Goal: Browse casually

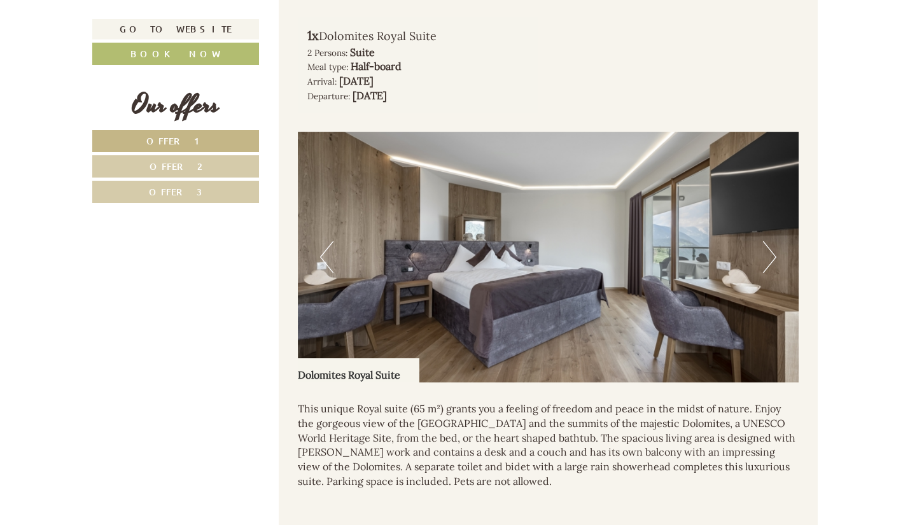
scroll to position [855, 0]
click at [769, 251] on button "Next" at bounding box center [769, 257] width 13 height 32
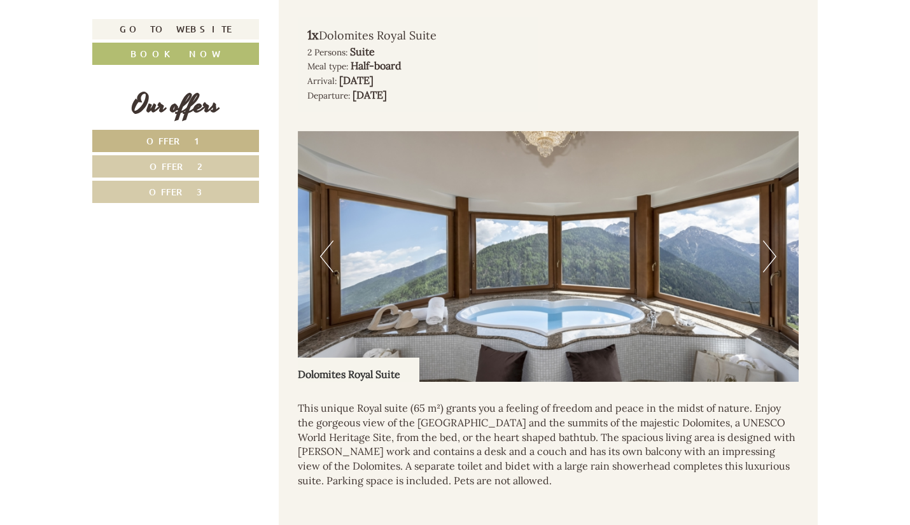
click at [769, 251] on button "Next" at bounding box center [769, 257] width 13 height 32
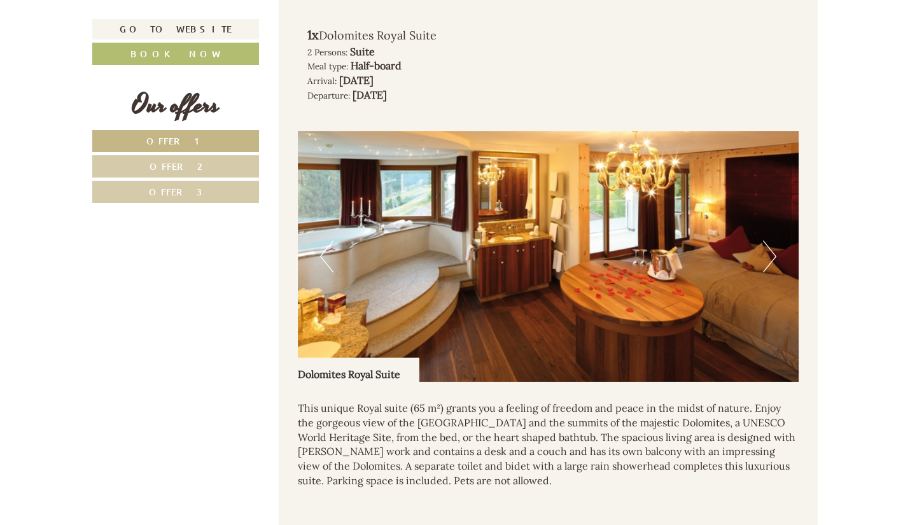
click at [769, 251] on button "Next" at bounding box center [769, 257] width 13 height 32
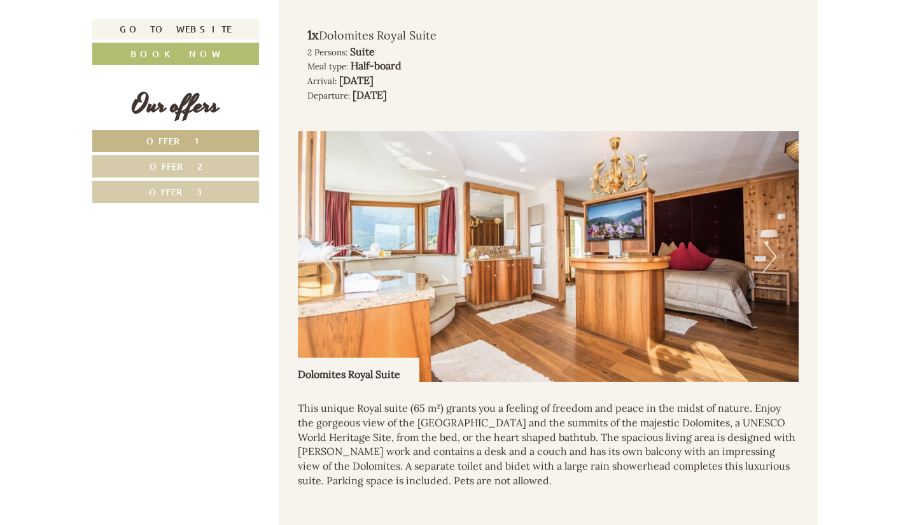
click at [769, 251] on button "Next" at bounding box center [769, 257] width 13 height 32
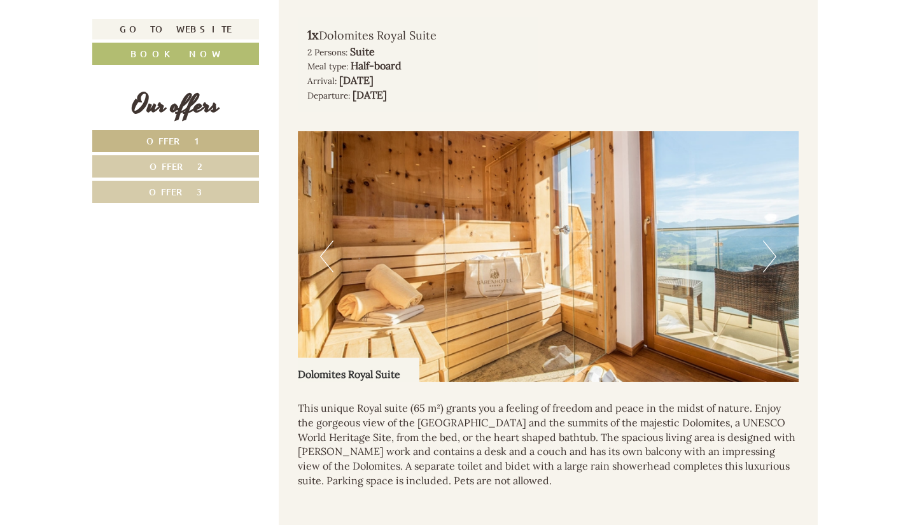
click at [769, 251] on button "Next" at bounding box center [769, 257] width 13 height 32
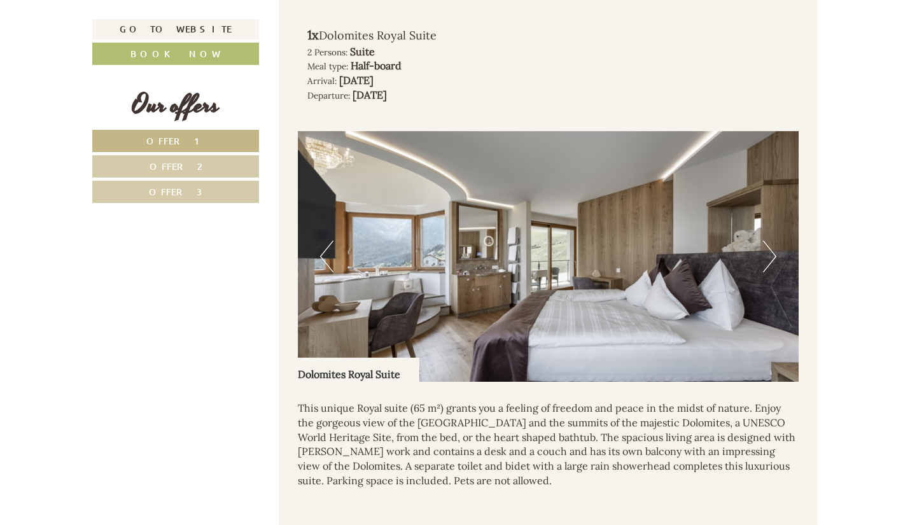
click at [769, 251] on button "Next" at bounding box center [769, 257] width 13 height 32
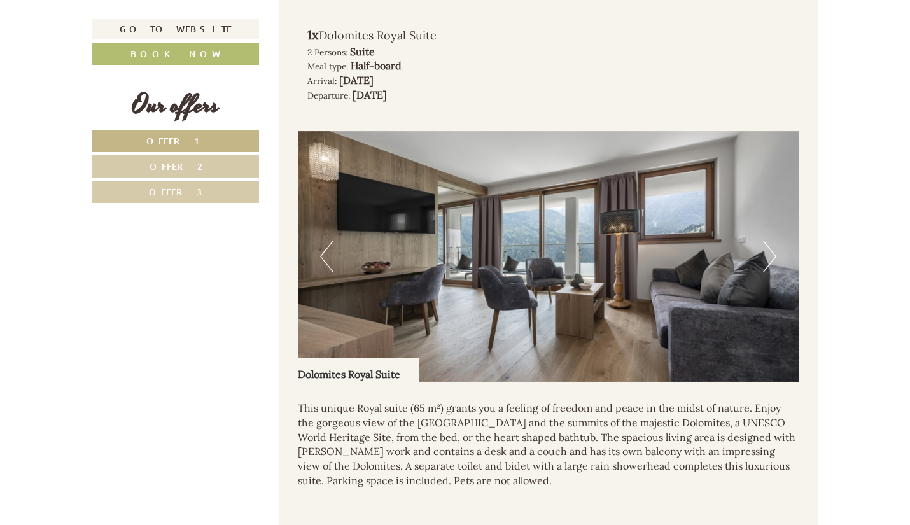
click at [769, 251] on button "Next" at bounding box center [769, 257] width 13 height 32
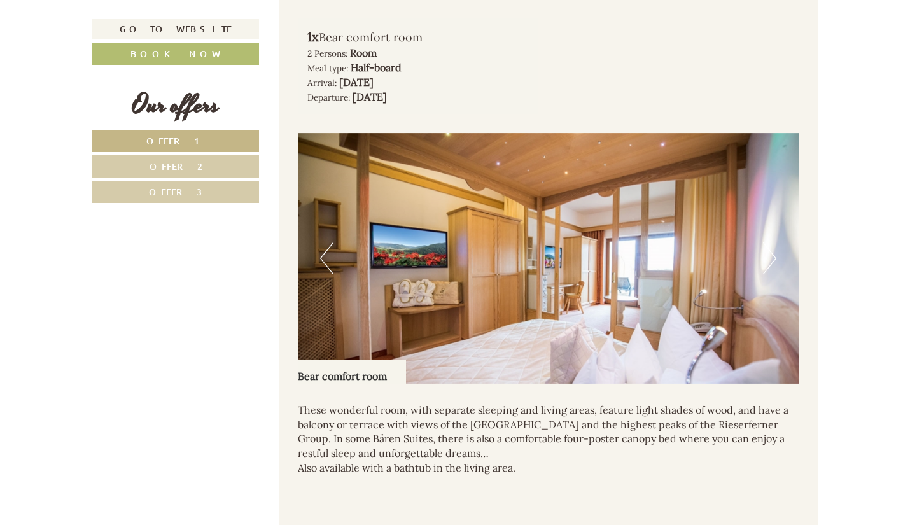
scroll to position [1675, 0]
click at [769, 261] on button "Next" at bounding box center [769, 258] width 13 height 32
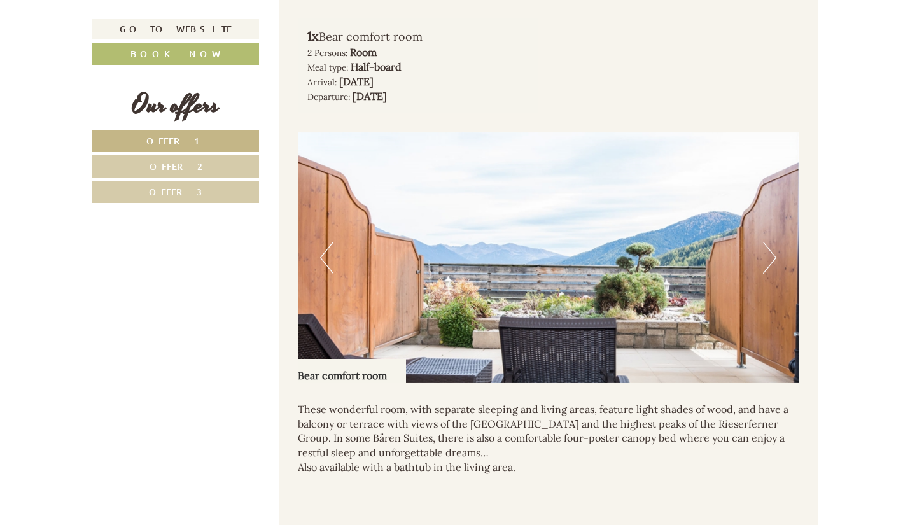
click at [769, 261] on button "Next" at bounding box center [769, 258] width 13 height 32
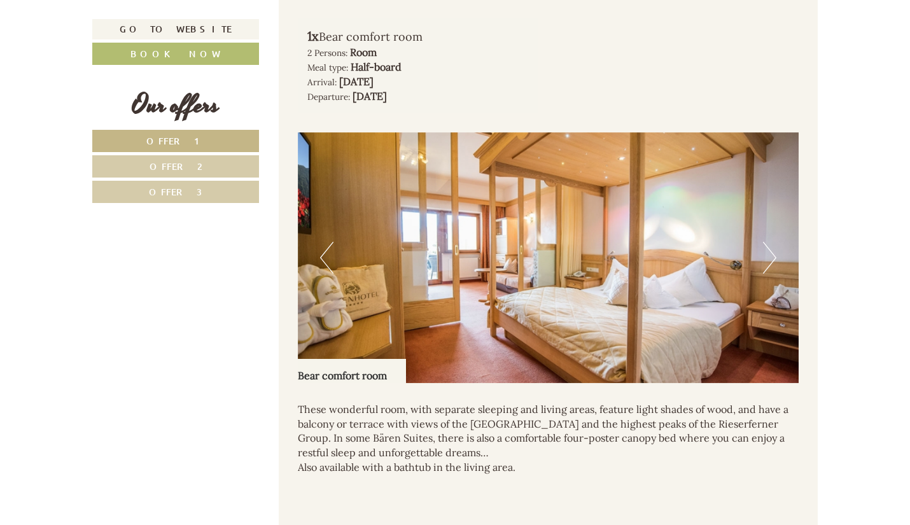
click at [769, 261] on button "Next" at bounding box center [769, 258] width 13 height 32
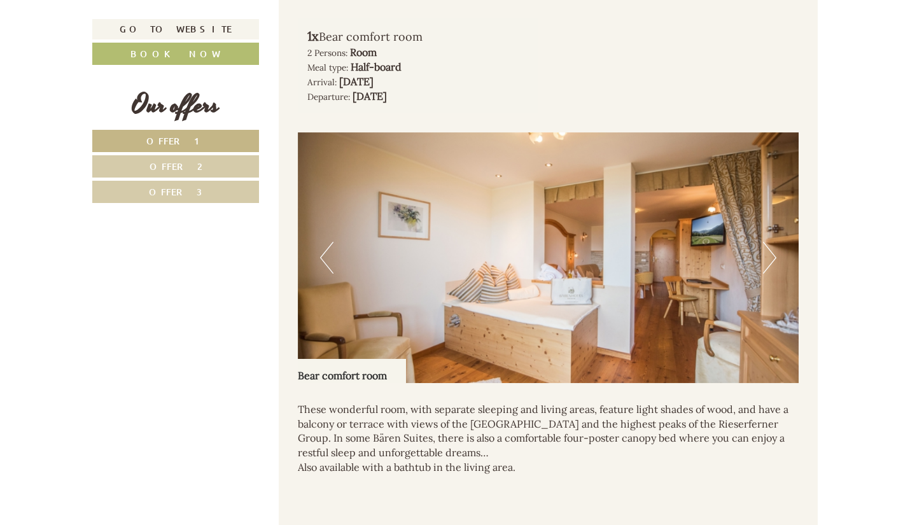
click at [769, 261] on button "Next" at bounding box center [769, 258] width 13 height 32
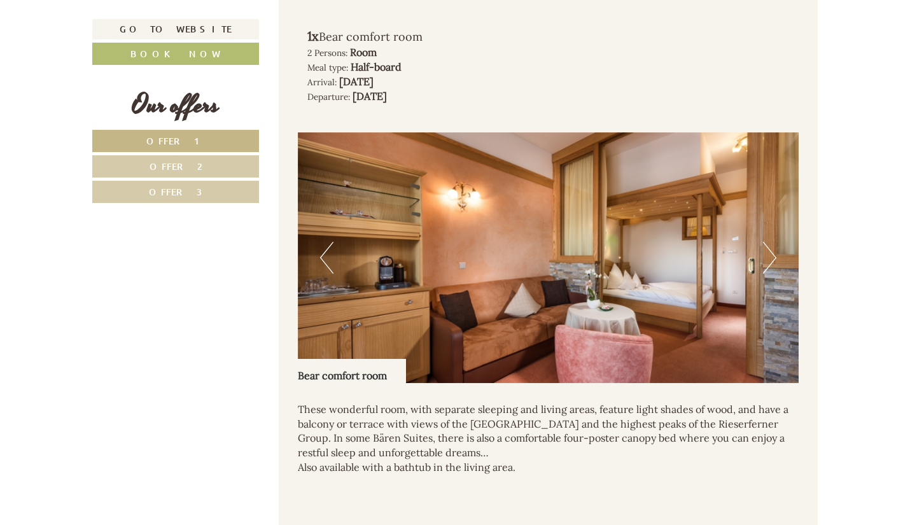
click at [769, 261] on button "Next" at bounding box center [769, 258] width 13 height 32
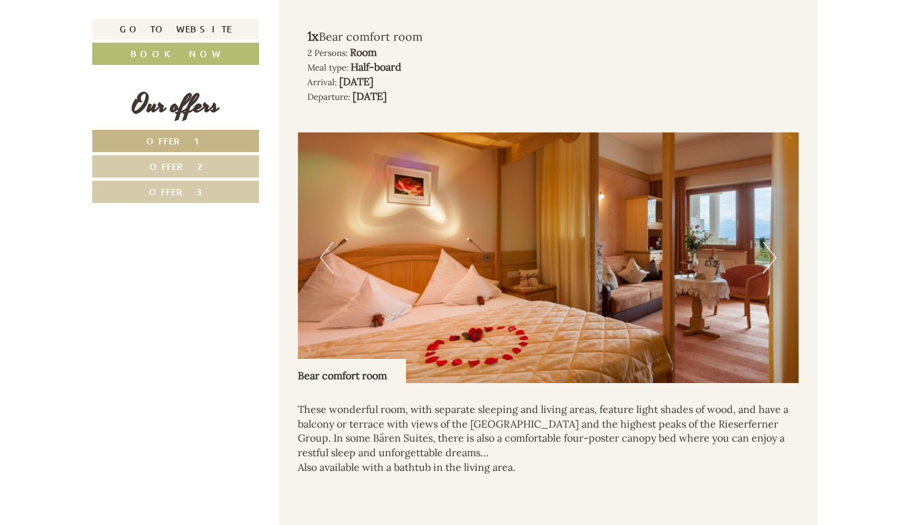
click at [769, 261] on button "Next" at bounding box center [769, 258] width 13 height 32
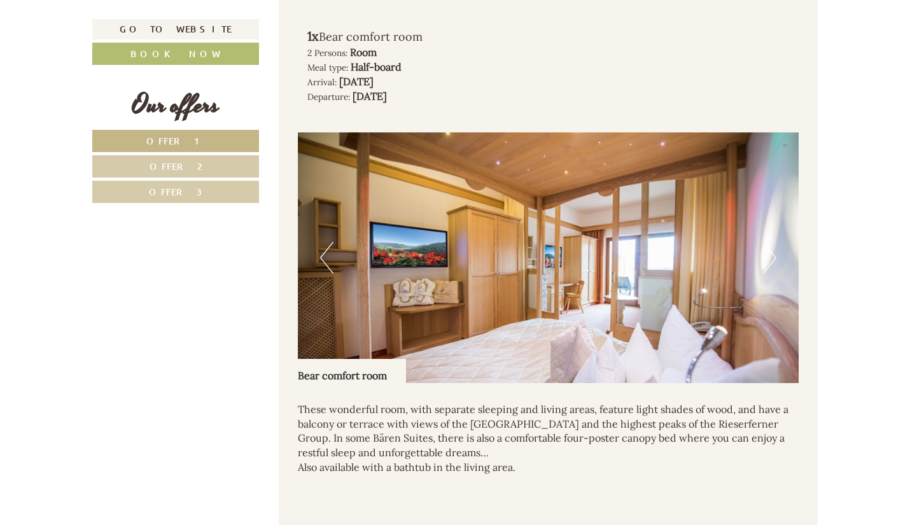
click at [769, 261] on button "Next" at bounding box center [769, 258] width 13 height 32
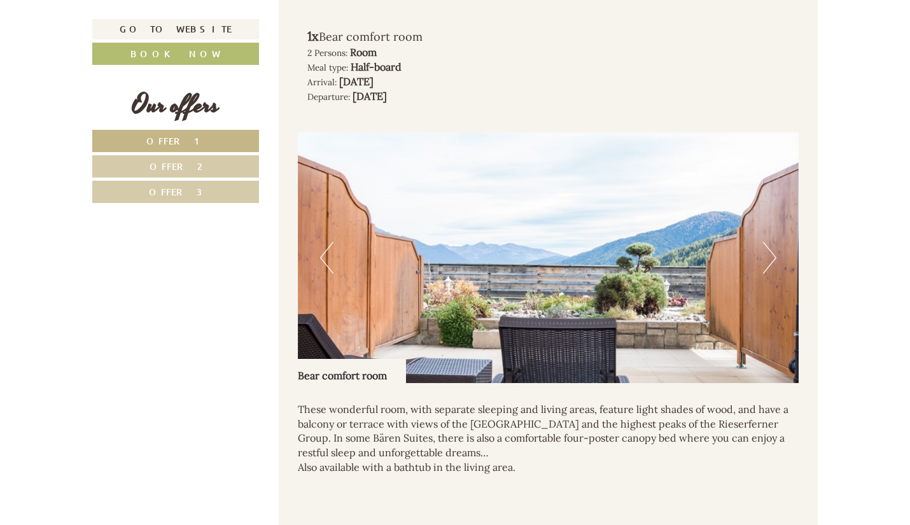
click at [769, 261] on button "Next" at bounding box center [769, 258] width 13 height 32
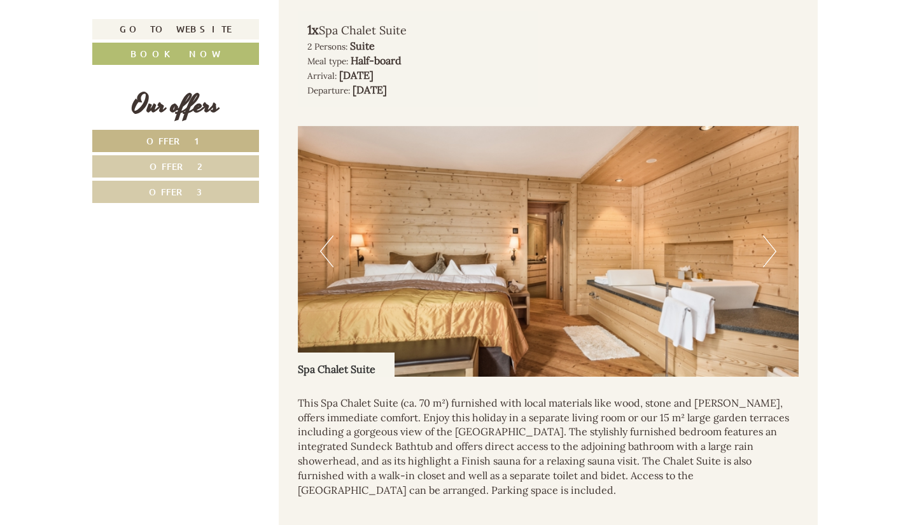
scroll to position [2488, 0]
click at [769, 261] on button "Next" at bounding box center [769, 252] width 13 height 32
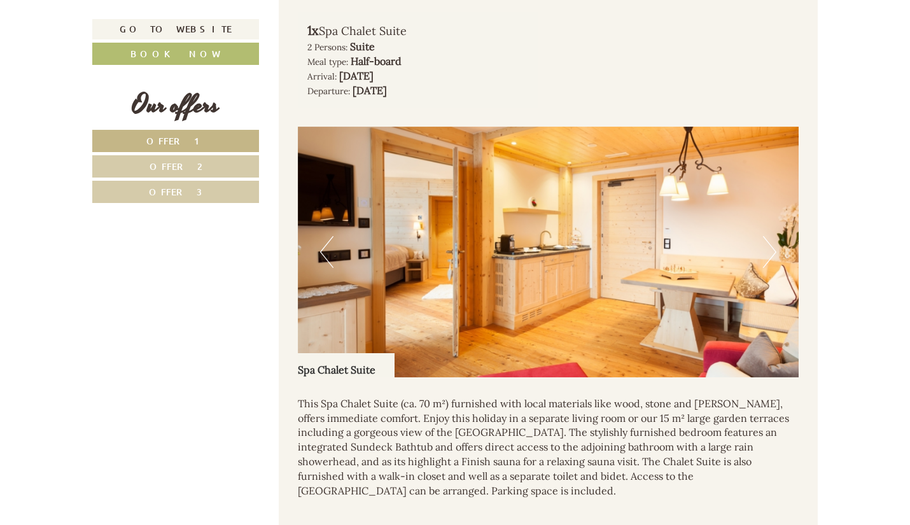
click at [769, 261] on button "Next" at bounding box center [769, 252] width 13 height 32
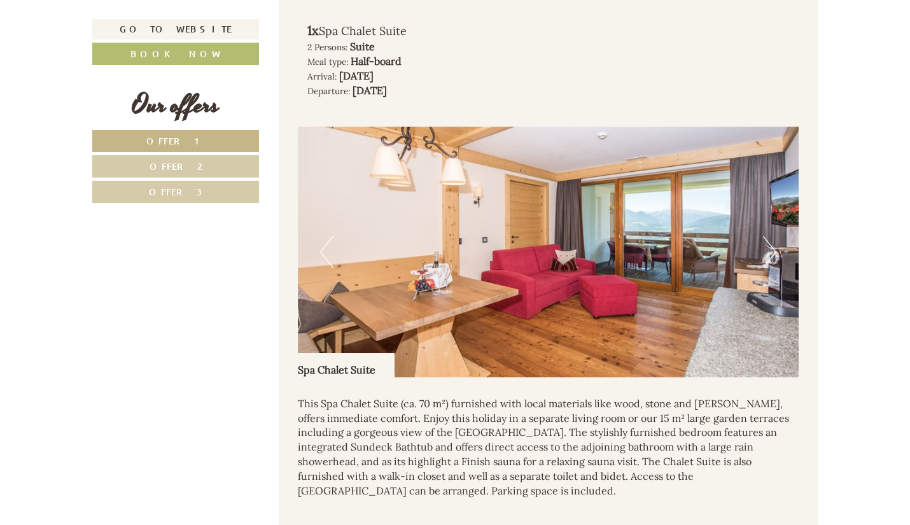
click at [769, 261] on button "Next" at bounding box center [769, 252] width 13 height 32
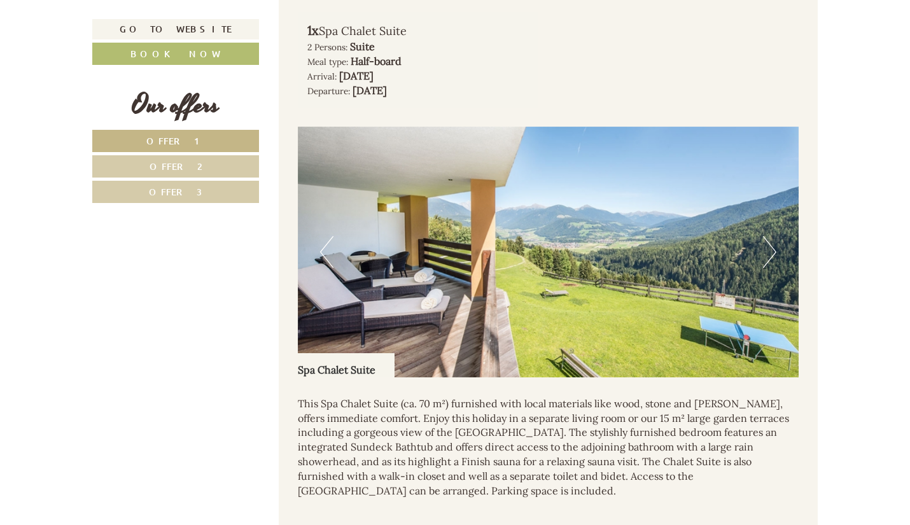
click at [769, 261] on button "Next" at bounding box center [769, 252] width 13 height 32
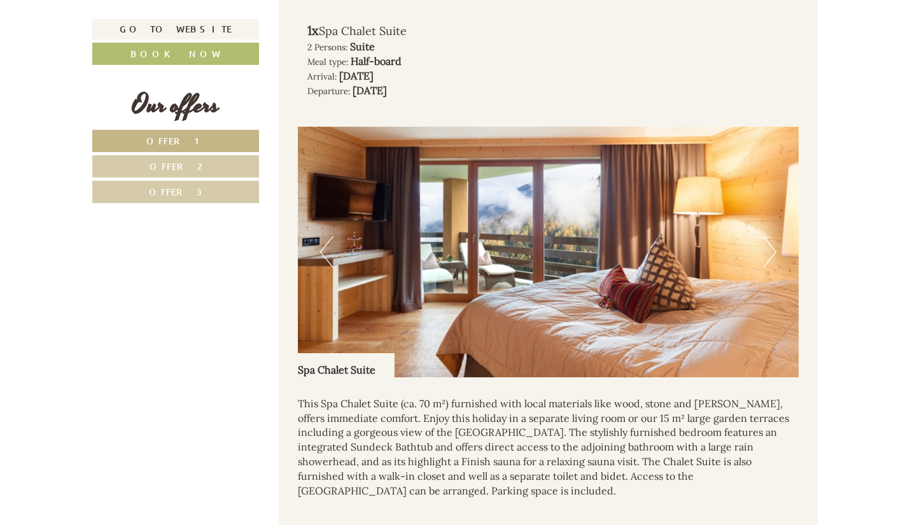
click at [769, 261] on button "Next" at bounding box center [769, 252] width 13 height 32
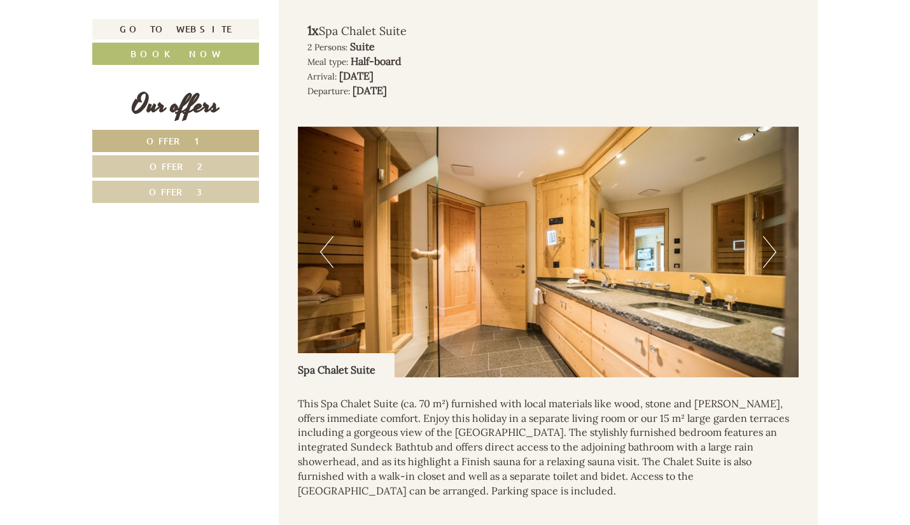
click at [769, 261] on button "Next" at bounding box center [769, 252] width 13 height 32
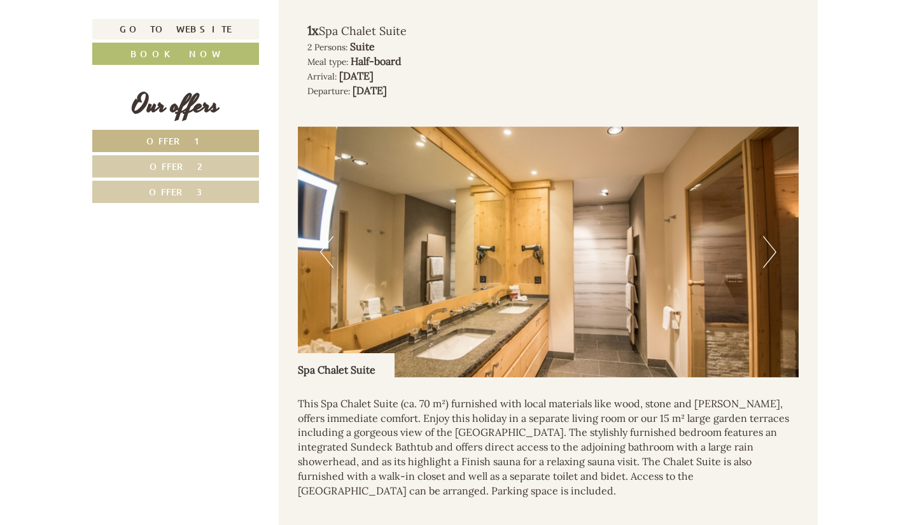
click at [769, 261] on button "Next" at bounding box center [769, 252] width 13 height 32
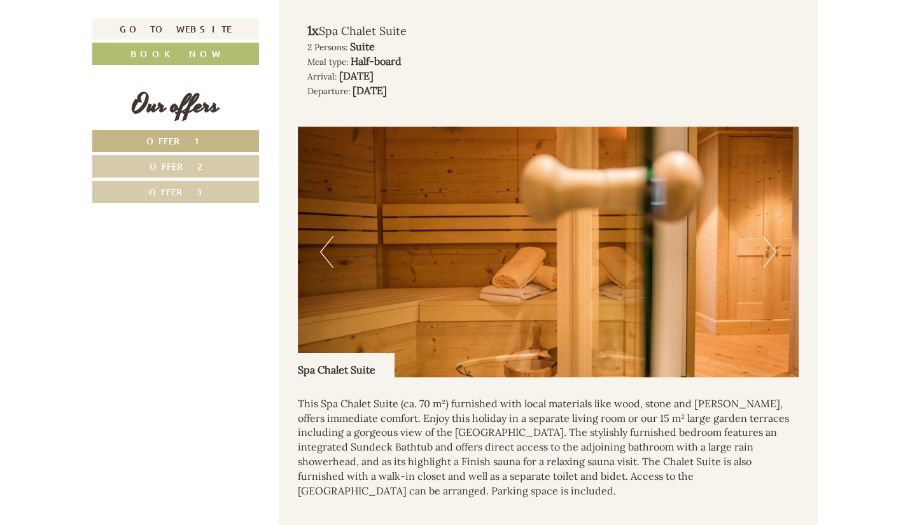
click at [769, 261] on button "Next" at bounding box center [769, 252] width 13 height 32
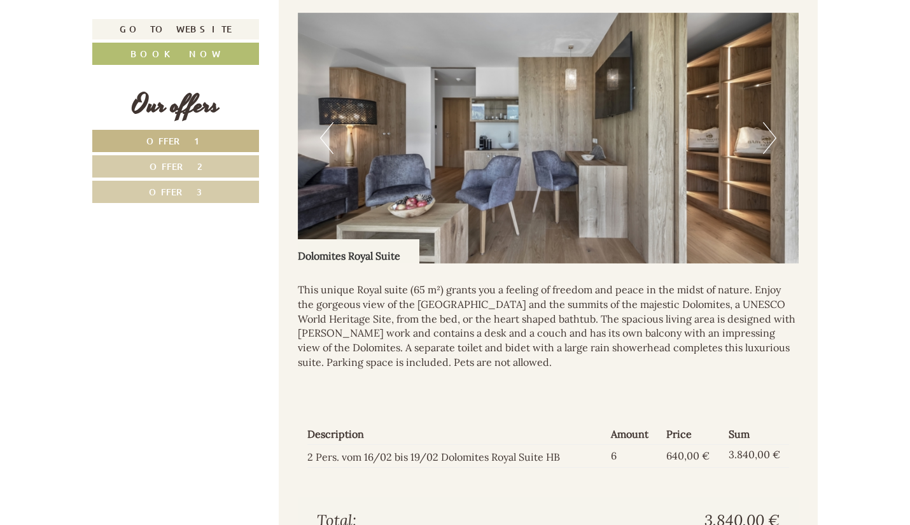
scroll to position [924, 0]
